Goal: Find specific page/section: Find specific page/section

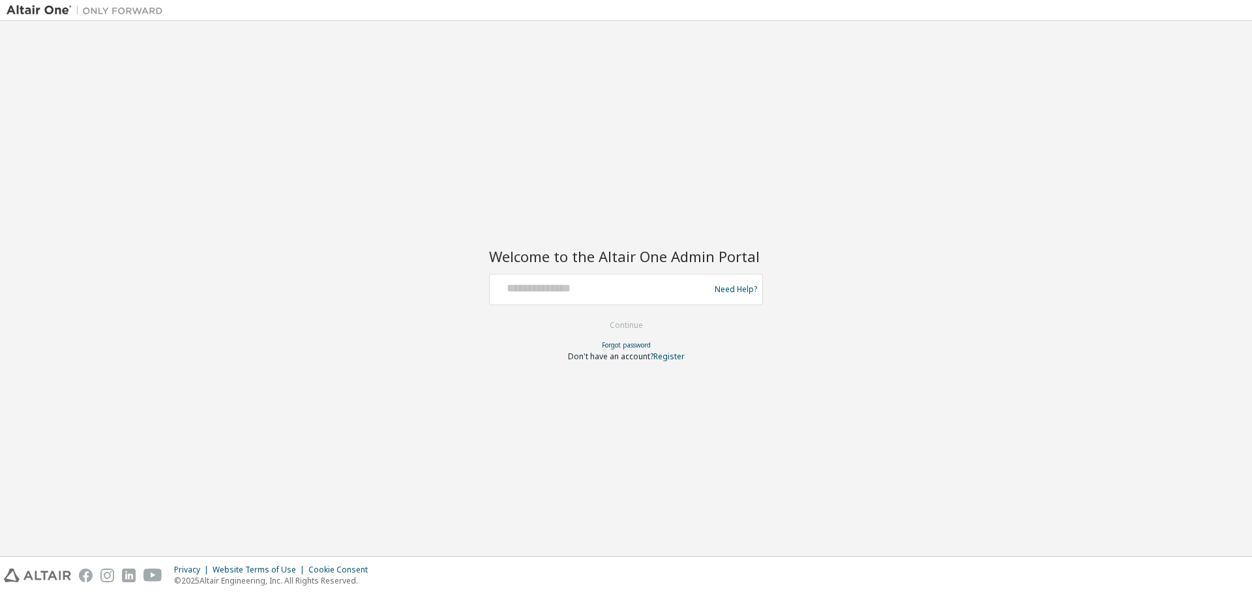
click at [555, 299] on div at bounding box center [601, 289] width 213 height 25
click at [562, 289] on input "text" at bounding box center [601, 286] width 213 height 19
paste input "**********"
type input "**********"
click at [596, 316] on button "Continue" at bounding box center [626, 326] width 61 height 20
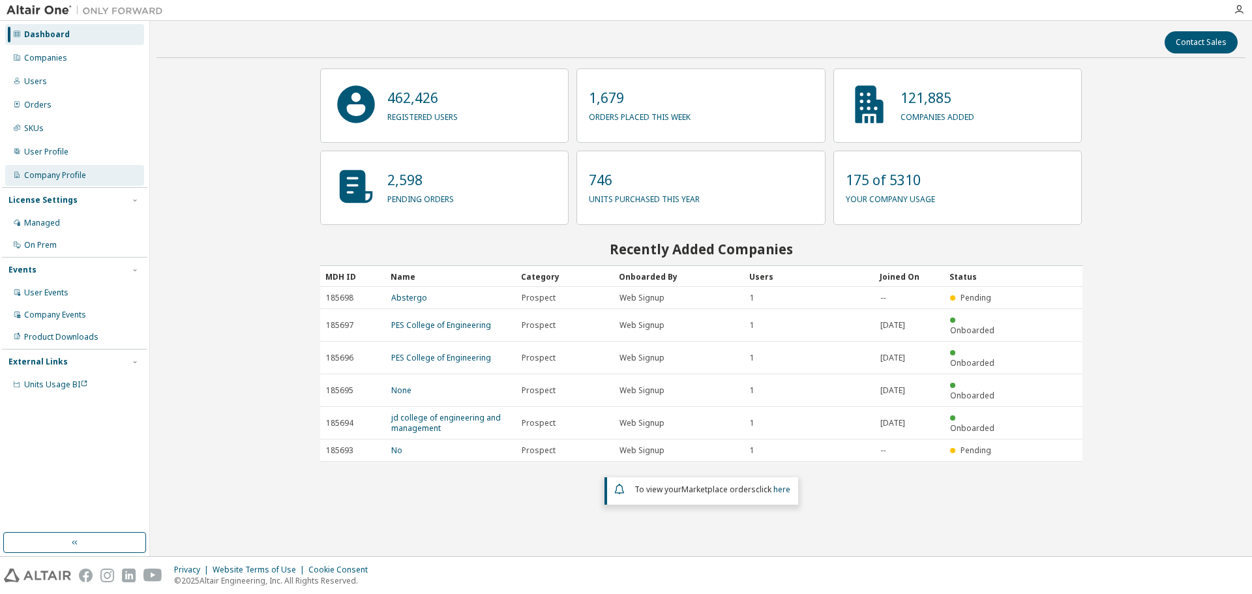
click at [53, 179] on div "Company Profile" at bounding box center [55, 175] width 62 height 10
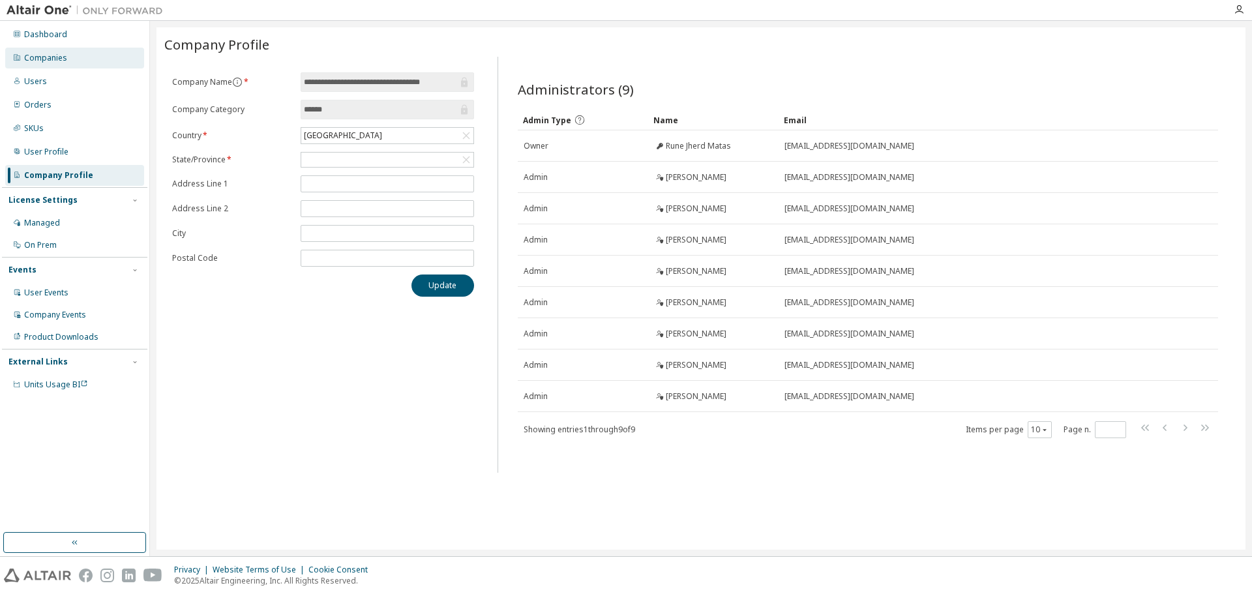
click at [71, 59] on div "Companies" at bounding box center [74, 58] width 139 height 21
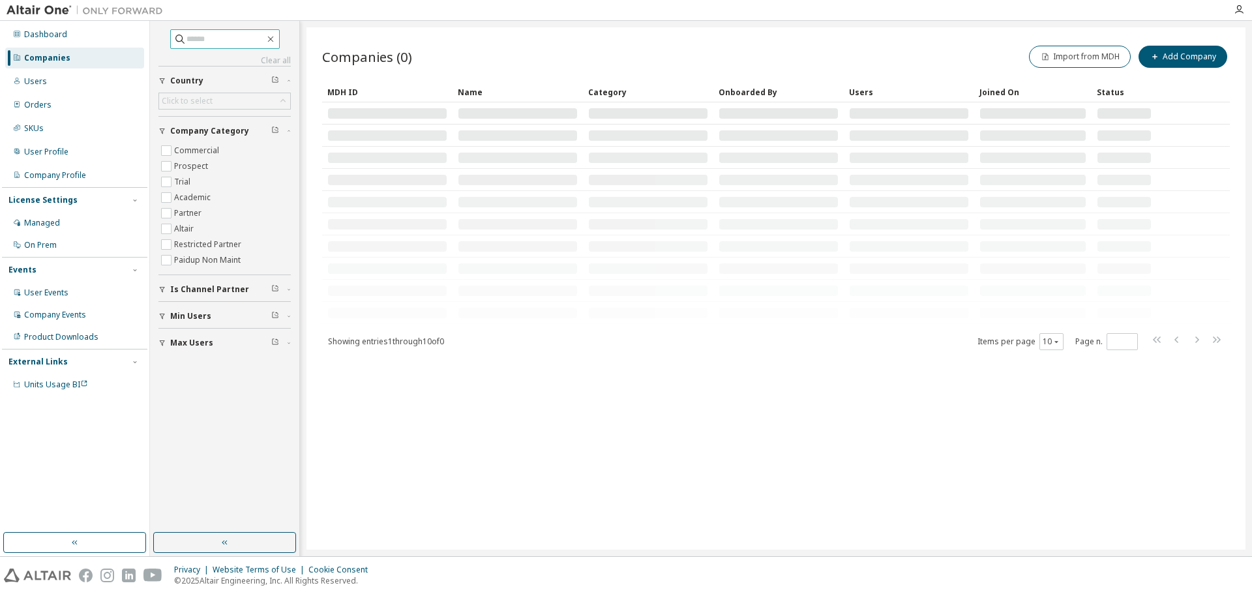
click at [203, 38] on input "text" at bounding box center [226, 39] width 78 height 13
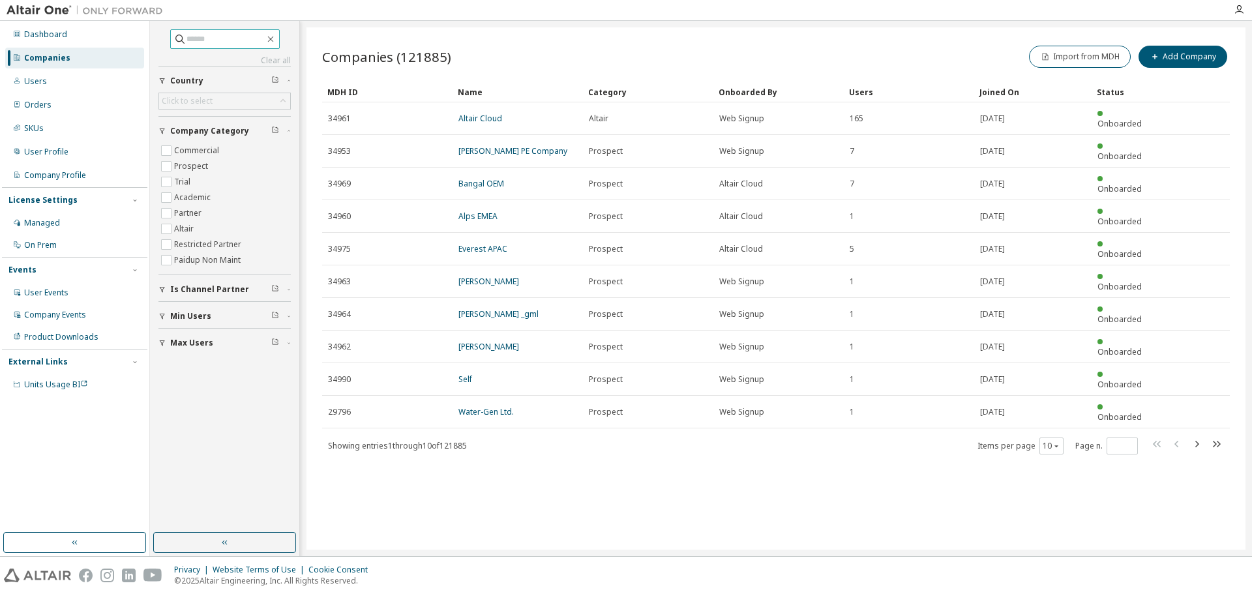
paste input "**********"
type input "**********"
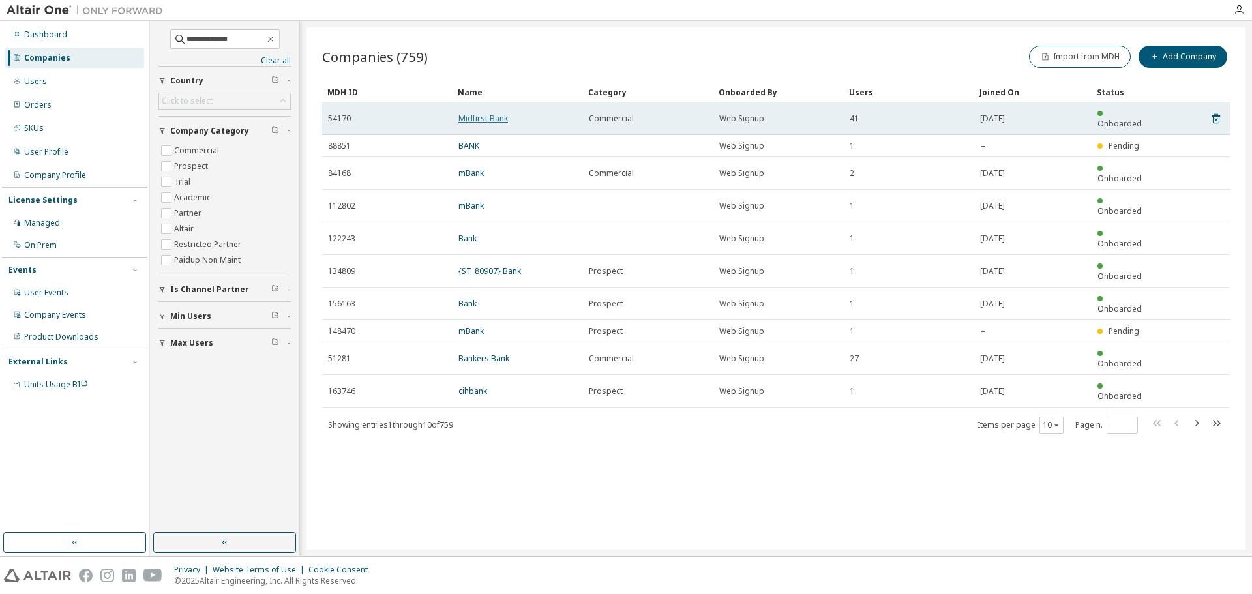
click at [477, 113] on link "Midfirst Bank" at bounding box center [484, 118] width 50 height 11
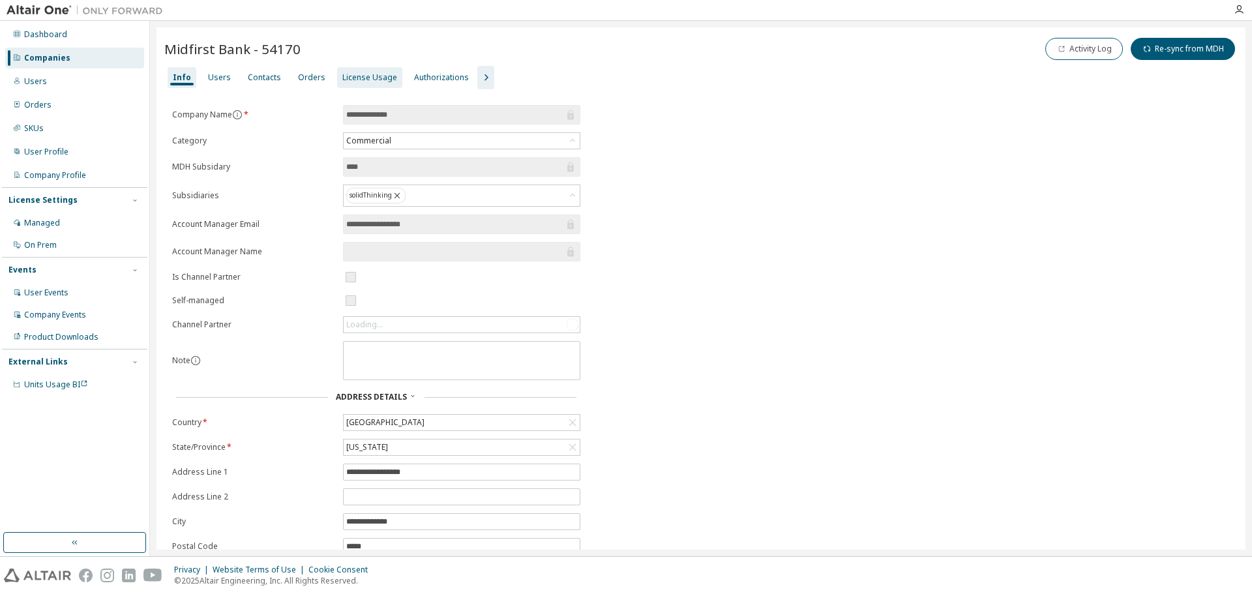
click at [352, 82] on div "License Usage" at bounding box center [369, 77] width 55 height 10
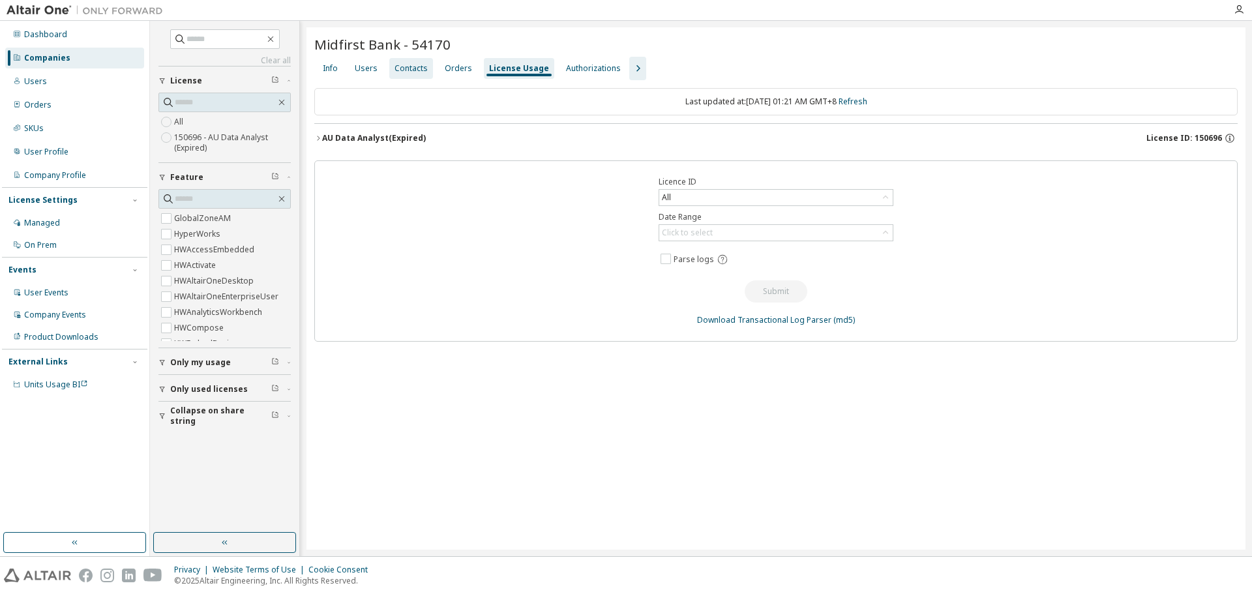
click at [410, 69] on div "Contacts" at bounding box center [411, 68] width 33 height 10
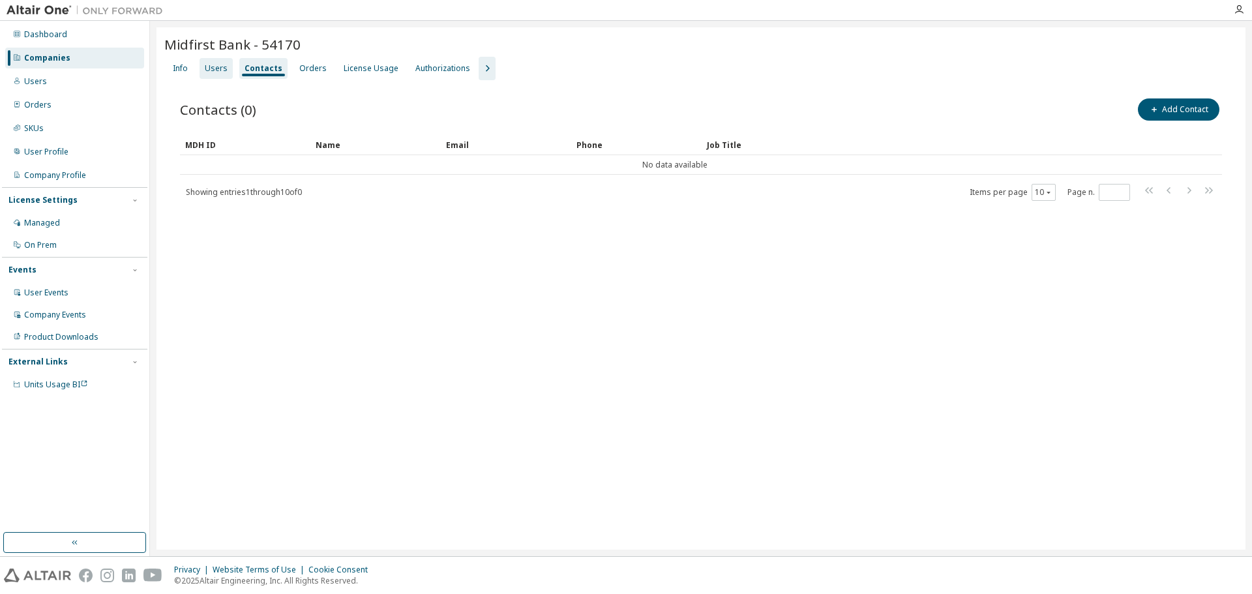
click at [215, 70] on div "Users" at bounding box center [216, 68] width 23 height 10
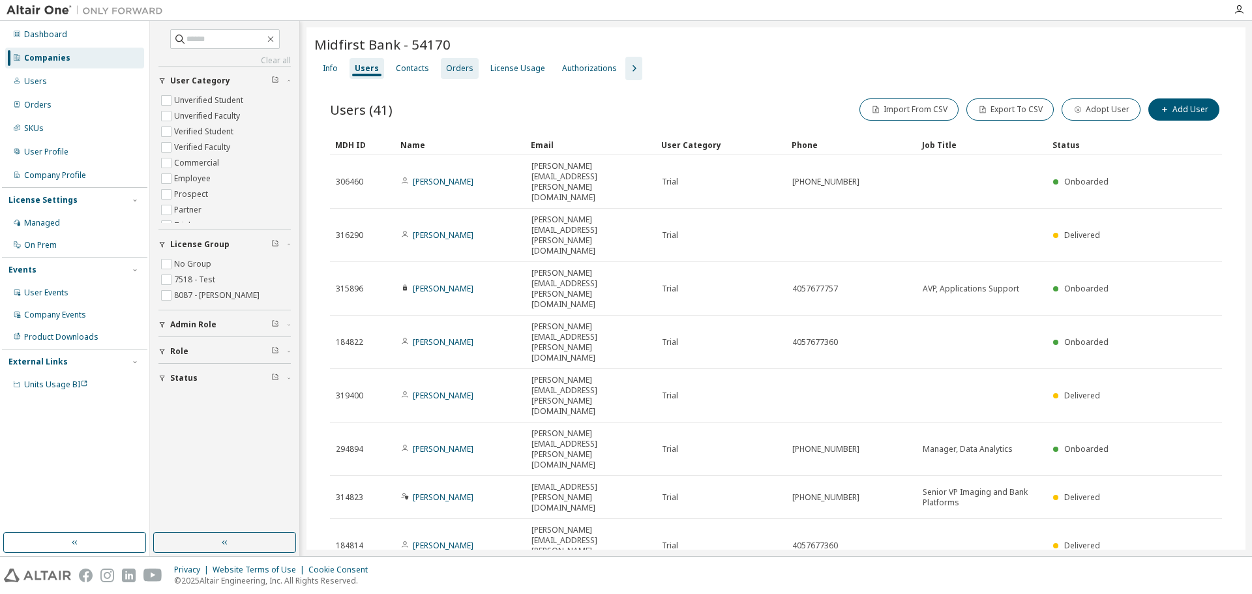
click at [454, 70] on div "Orders" at bounding box center [459, 68] width 27 height 10
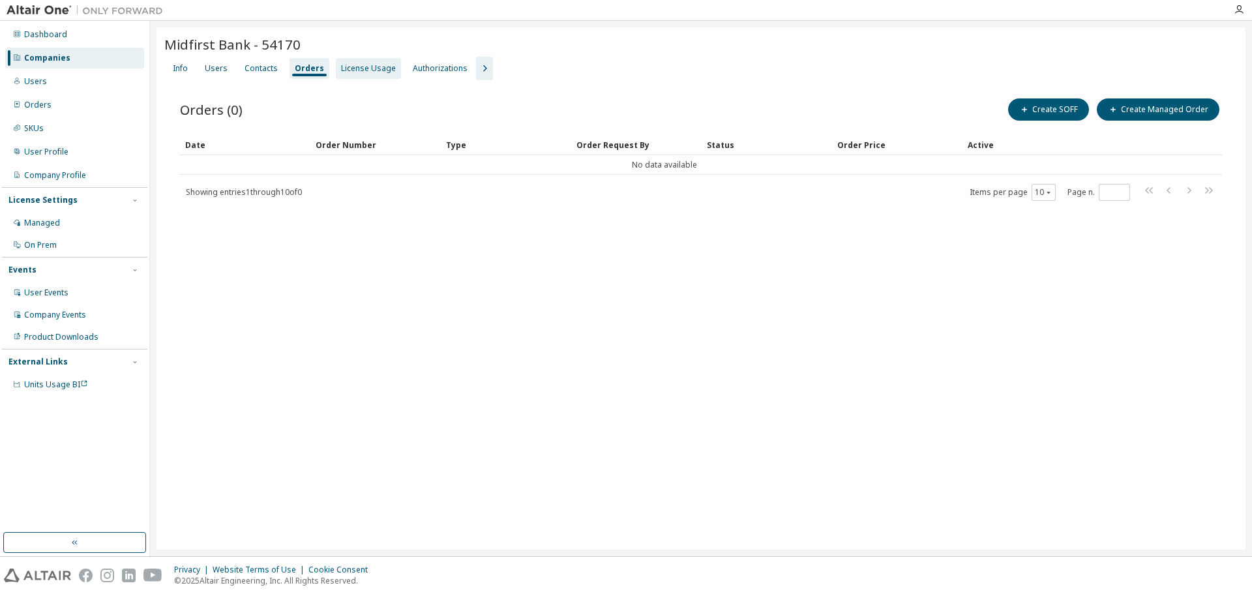
click at [362, 68] on div "License Usage" at bounding box center [368, 68] width 55 height 10
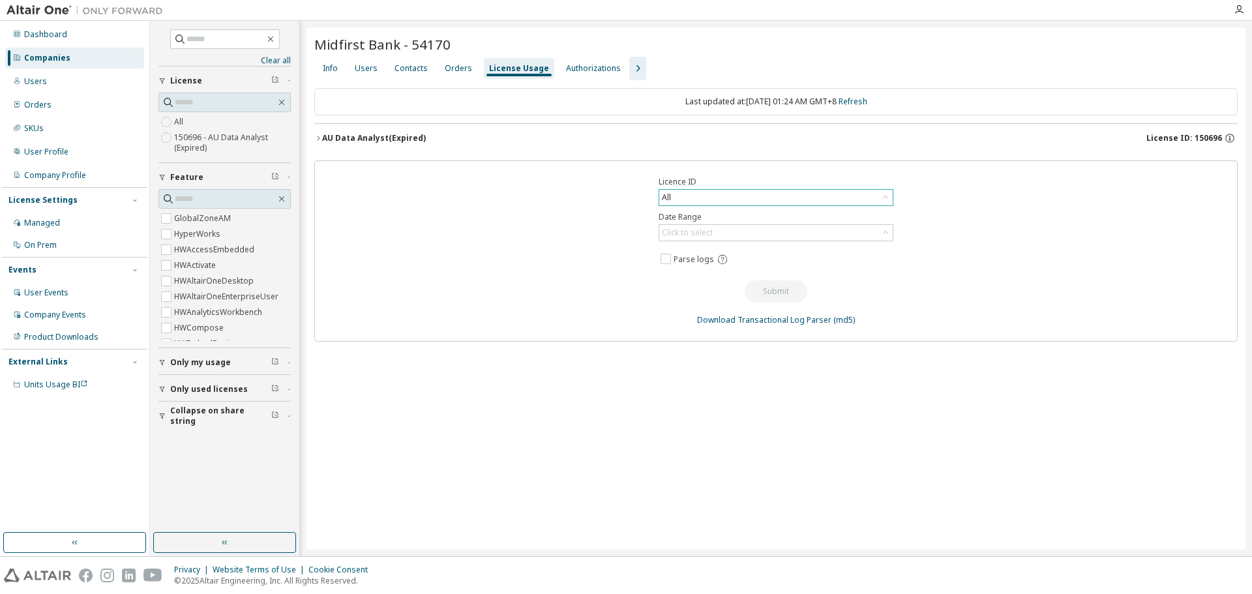
click at [690, 196] on div "All" at bounding box center [776, 198] width 234 height 16
click at [603, 259] on div "Licence ID All All 150696 - AU Data Analyst (Expired) 72629 - David Whitehead (…" at bounding box center [776, 250] width 924 height 181
click at [450, 70] on div "Orders" at bounding box center [458, 68] width 27 height 10
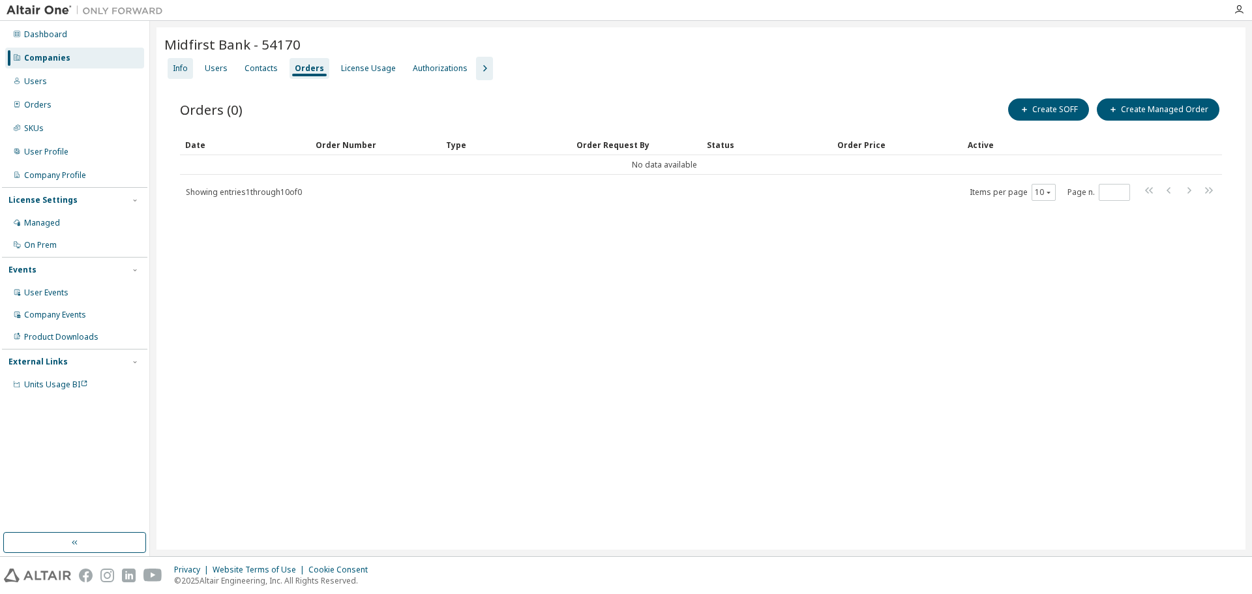
click at [182, 70] on div "Info" at bounding box center [180, 68] width 15 height 10
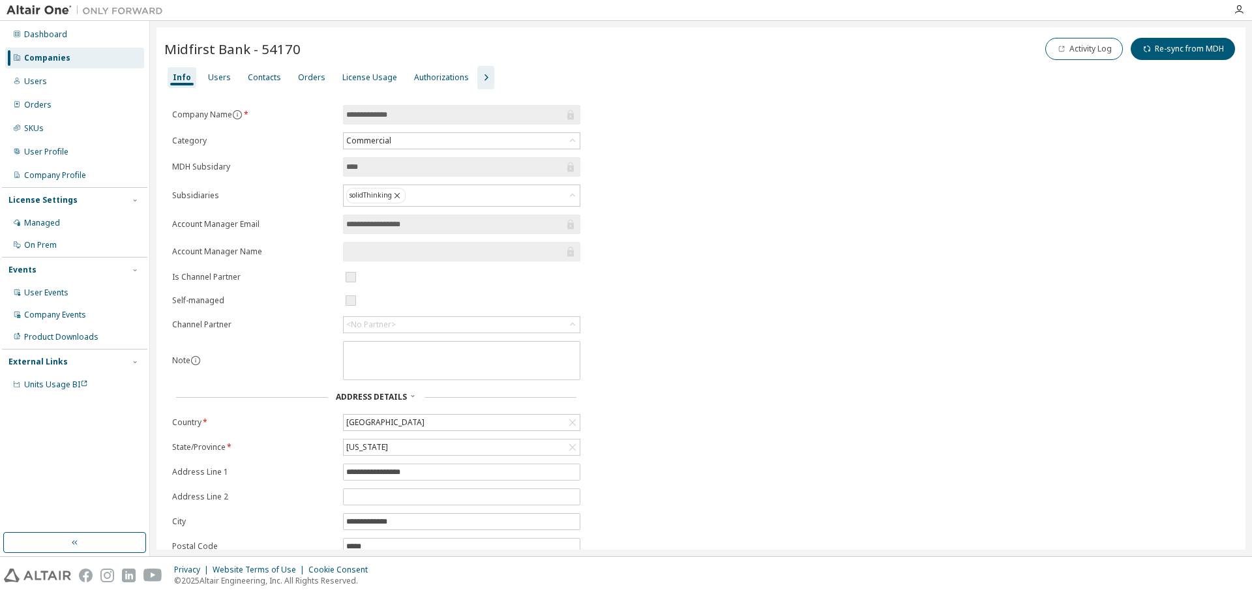
click at [480, 76] on icon "button" at bounding box center [486, 78] width 16 height 16
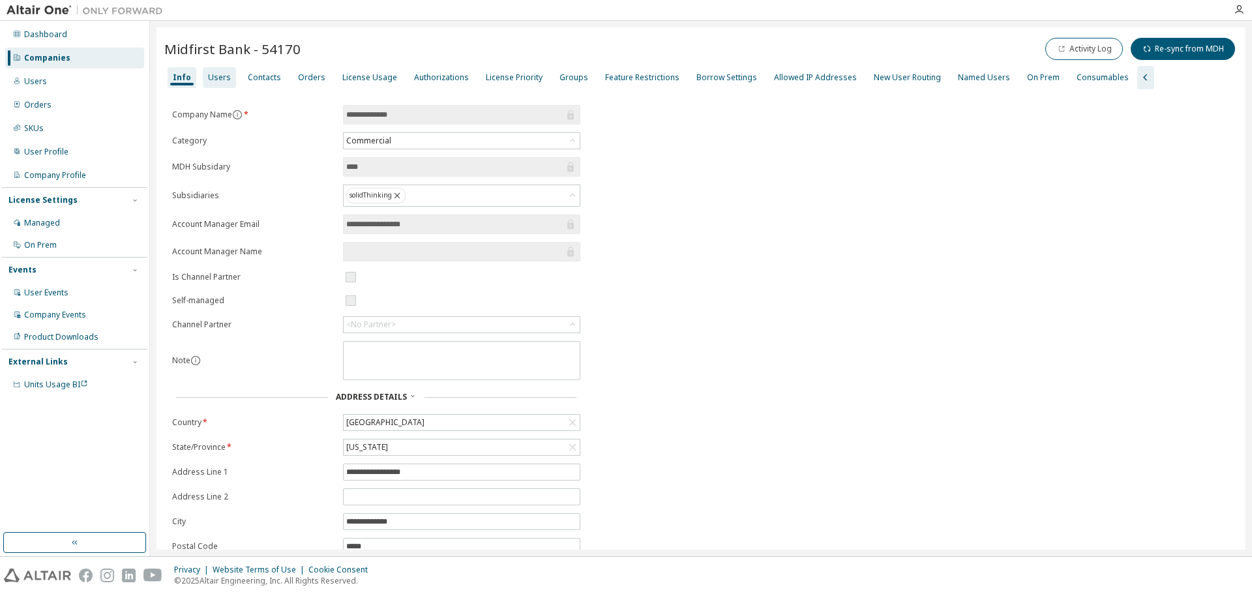
click at [224, 78] on div "Users" at bounding box center [219, 77] width 23 height 10
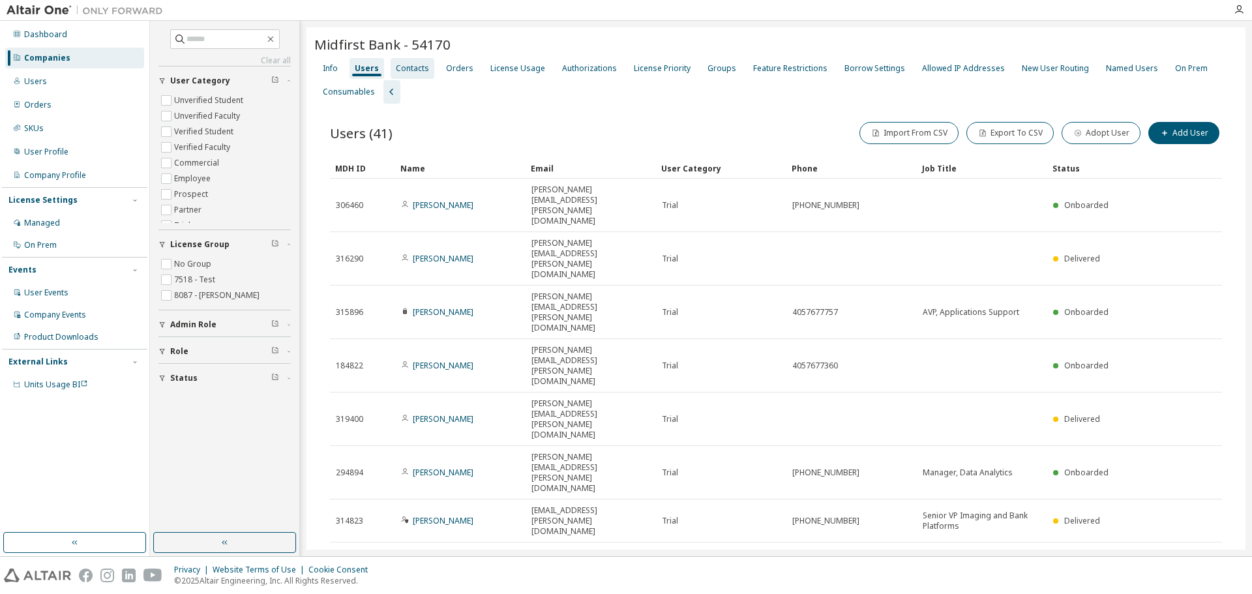
click at [419, 72] on div "Contacts" at bounding box center [412, 68] width 33 height 10
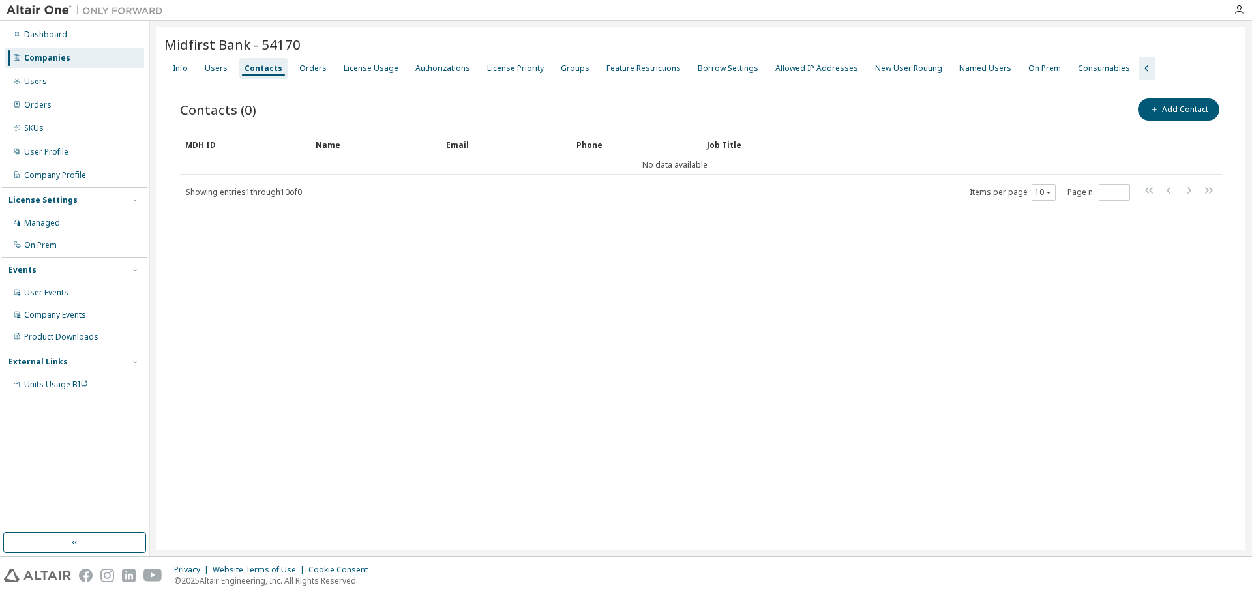
drag, startPoint x: 285, startPoint y: 72, endPoint x: 301, endPoint y: 71, distance: 15.7
click at [287, 72] on div "Info Users Contacts Orders License Usage Authorizations License Priority Groups…" at bounding box center [701, 68] width 1074 height 23
click at [301, 71] on div "Orders" at bounding box center [312, 68] width 27 height 10
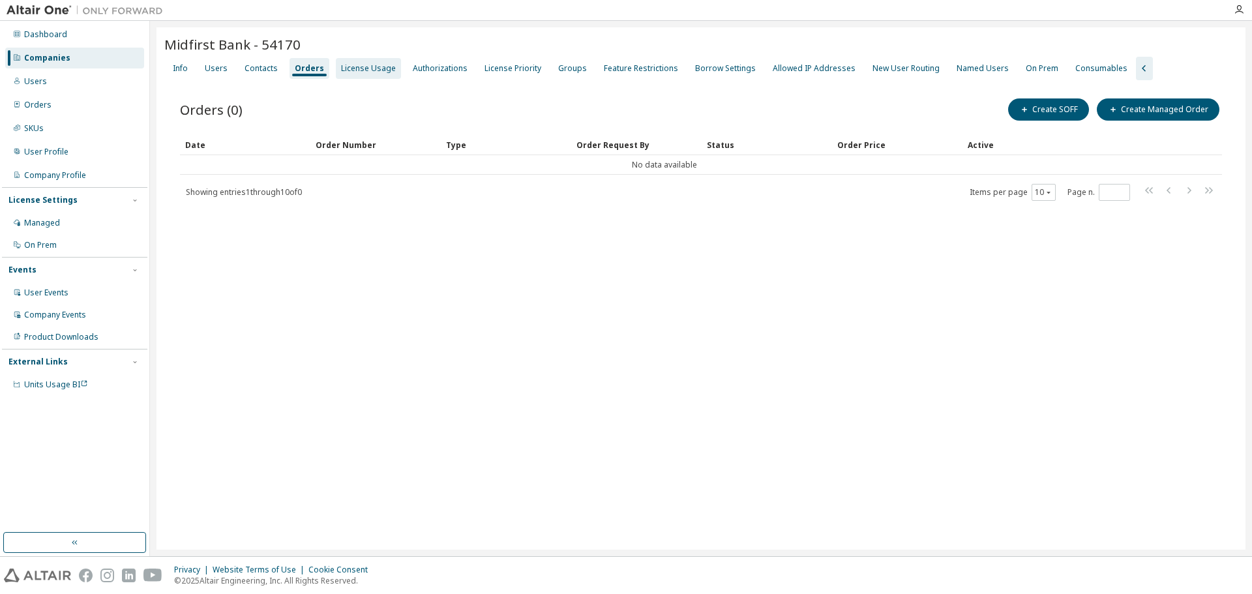
click at [346, 68] on div "License Usage" at bounding box center [368, 68] width 55 height 10
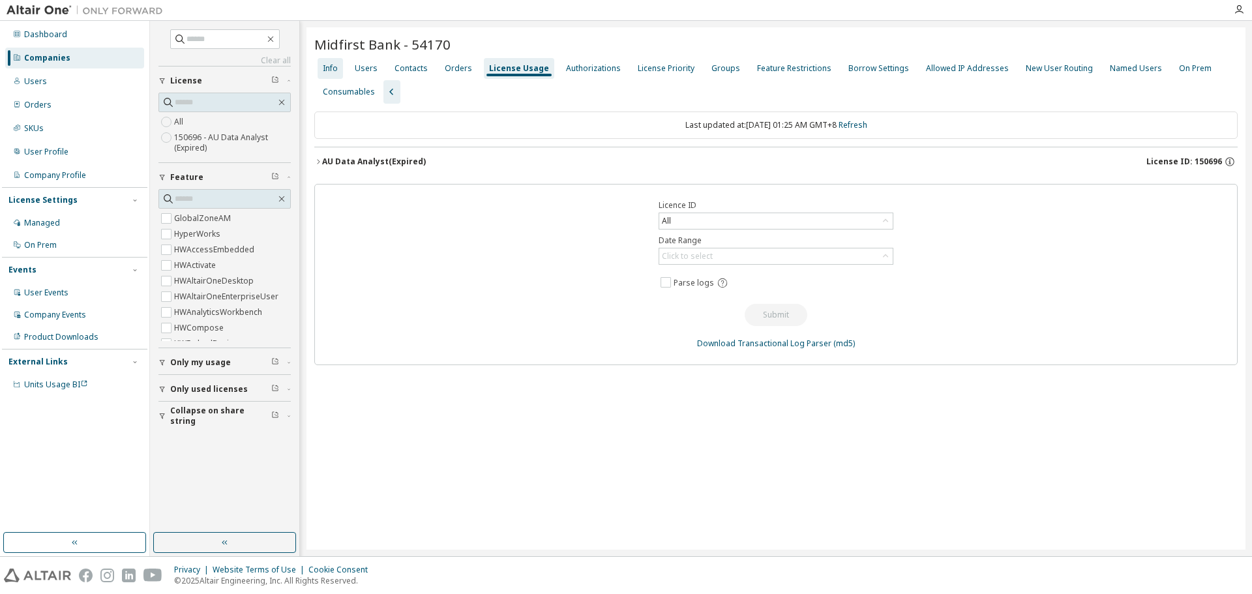
click at [327, 68] on div "Info" at bounding box center [330, 68] width 15 height 10
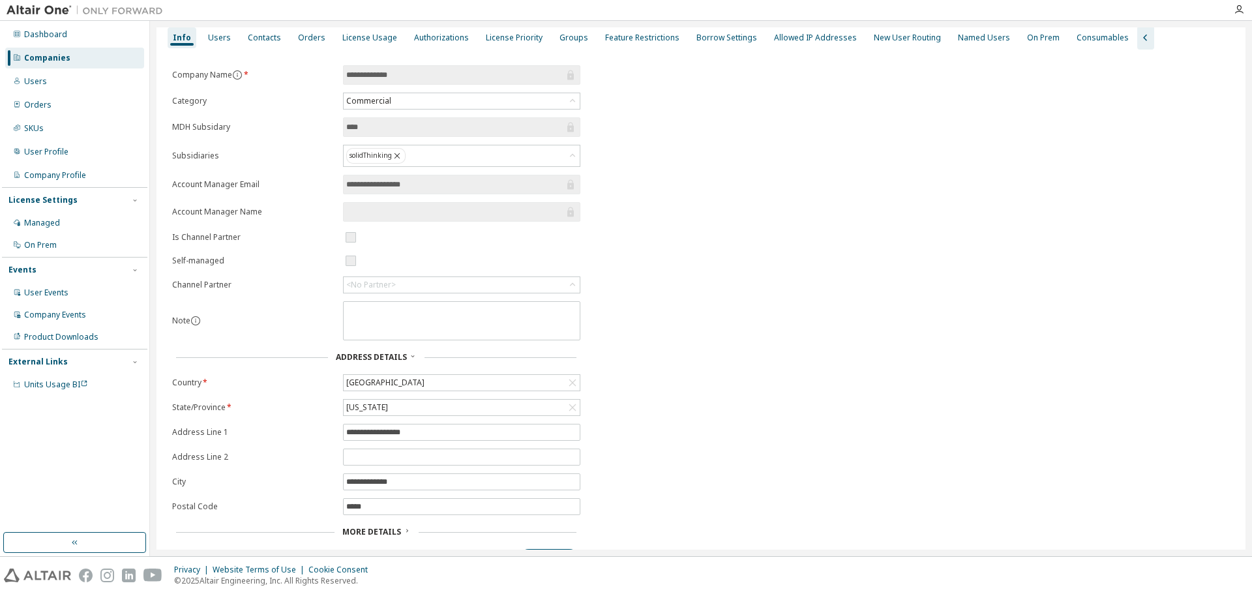
scroll to position [69, 0]
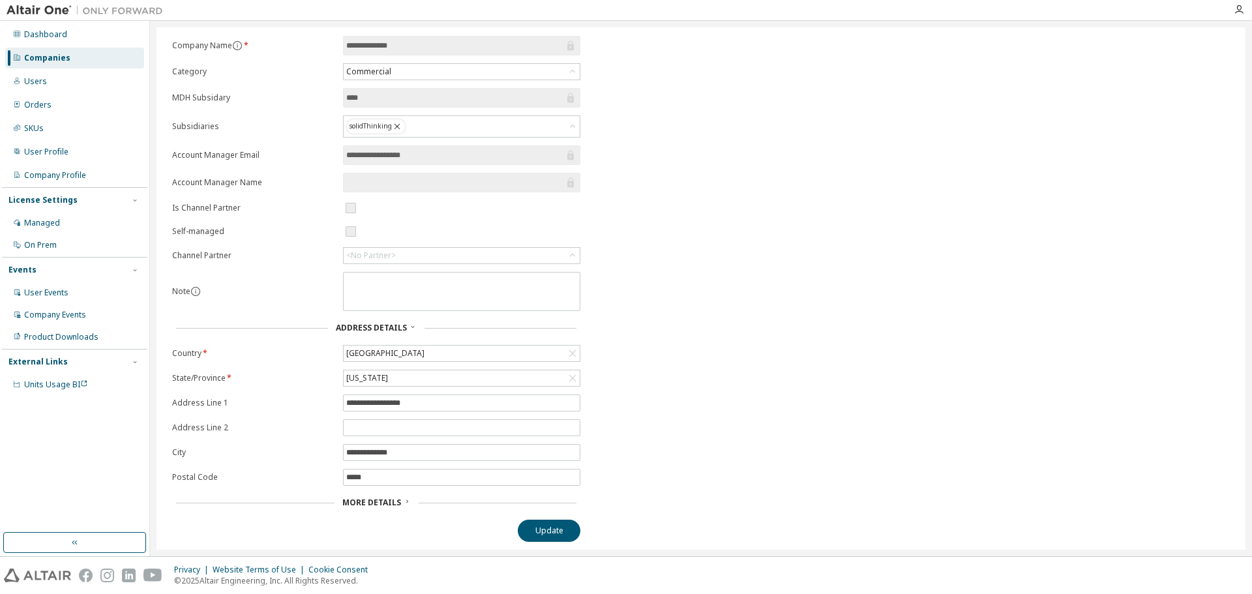
click at [381, 500] on span "More Details" at bounding box center [371, 502] width 59 height 11
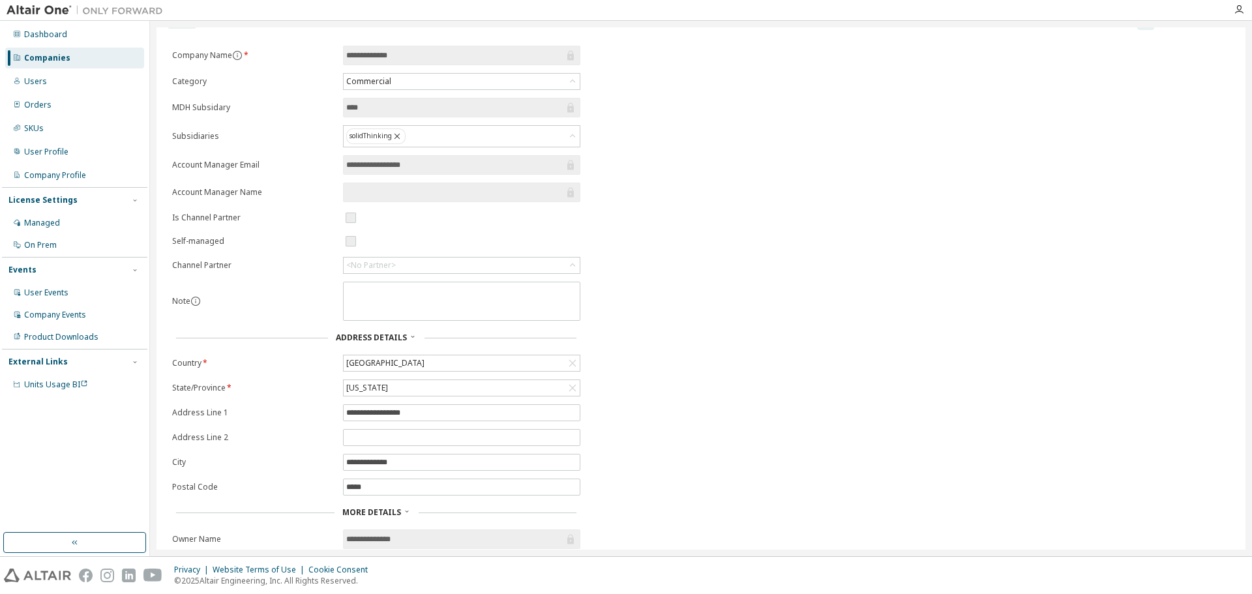
scroll to position [0, 0]
